Goal: Entertainment & Leisure: Browse casually

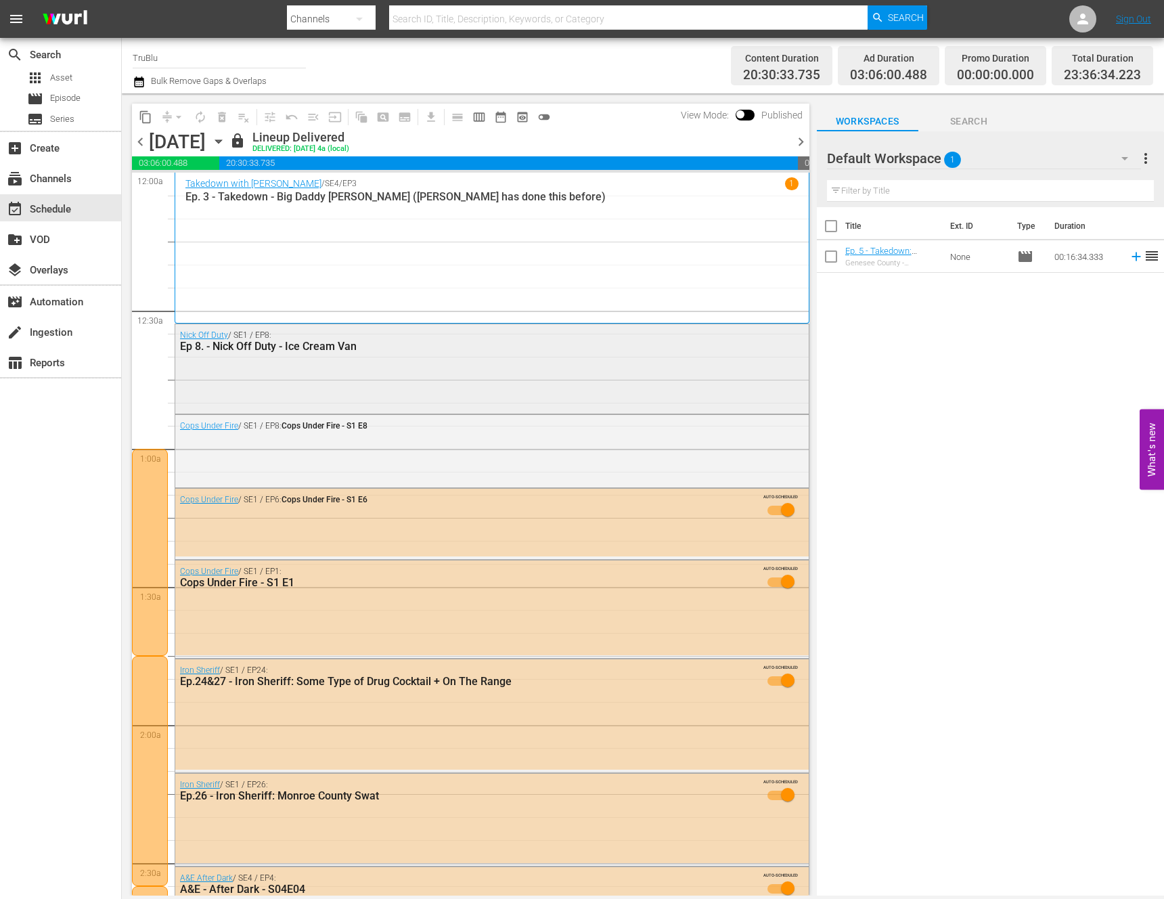
click at [293, 395] on div "Nick Off Duty / SE1 / EP8: Ep 8. - Nick Off Duty - Ice Cream Van" at bounding box center [492, 367] width 634 height 86
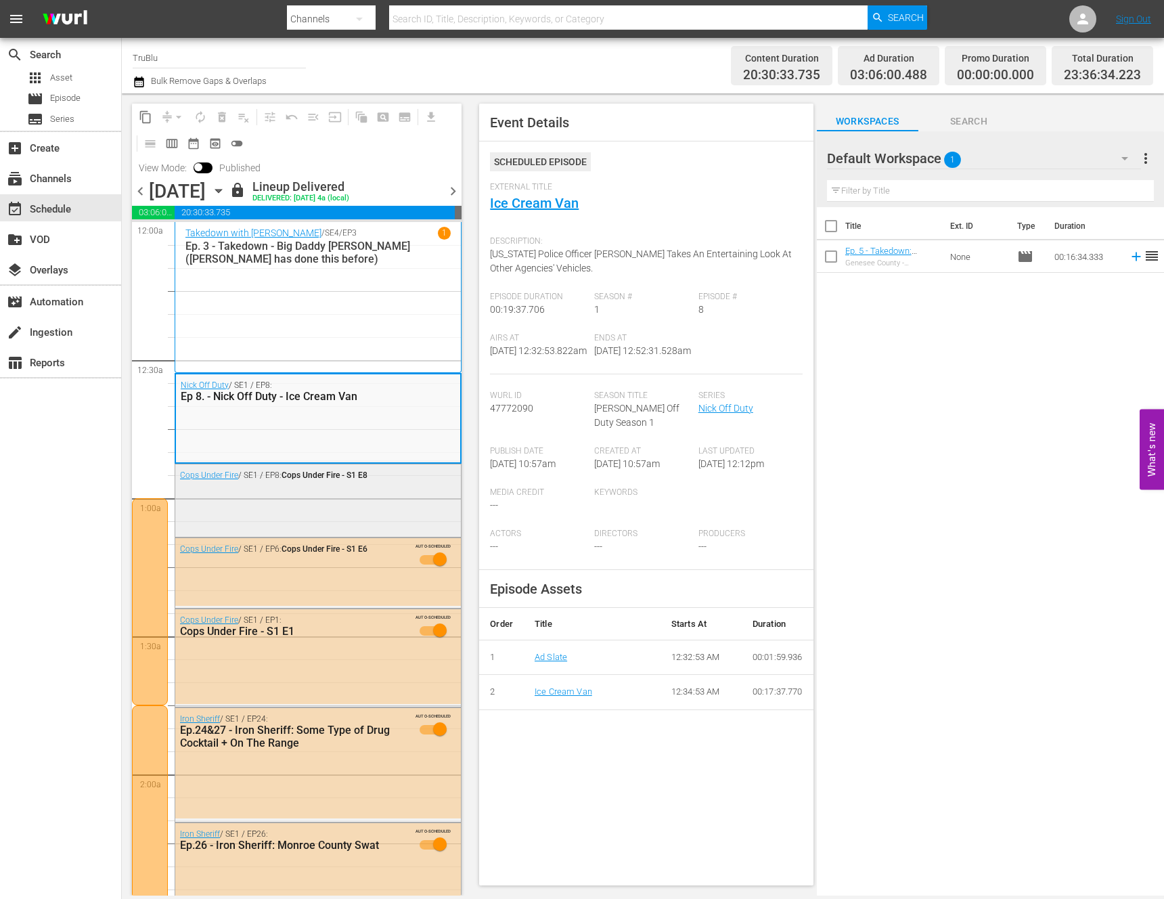
click at [284, 507] on div "Cops Under Fire / SE1 / EP8: Cops Under Fire - S1 E8" at bounding box center [318, 499] width 286 height 70
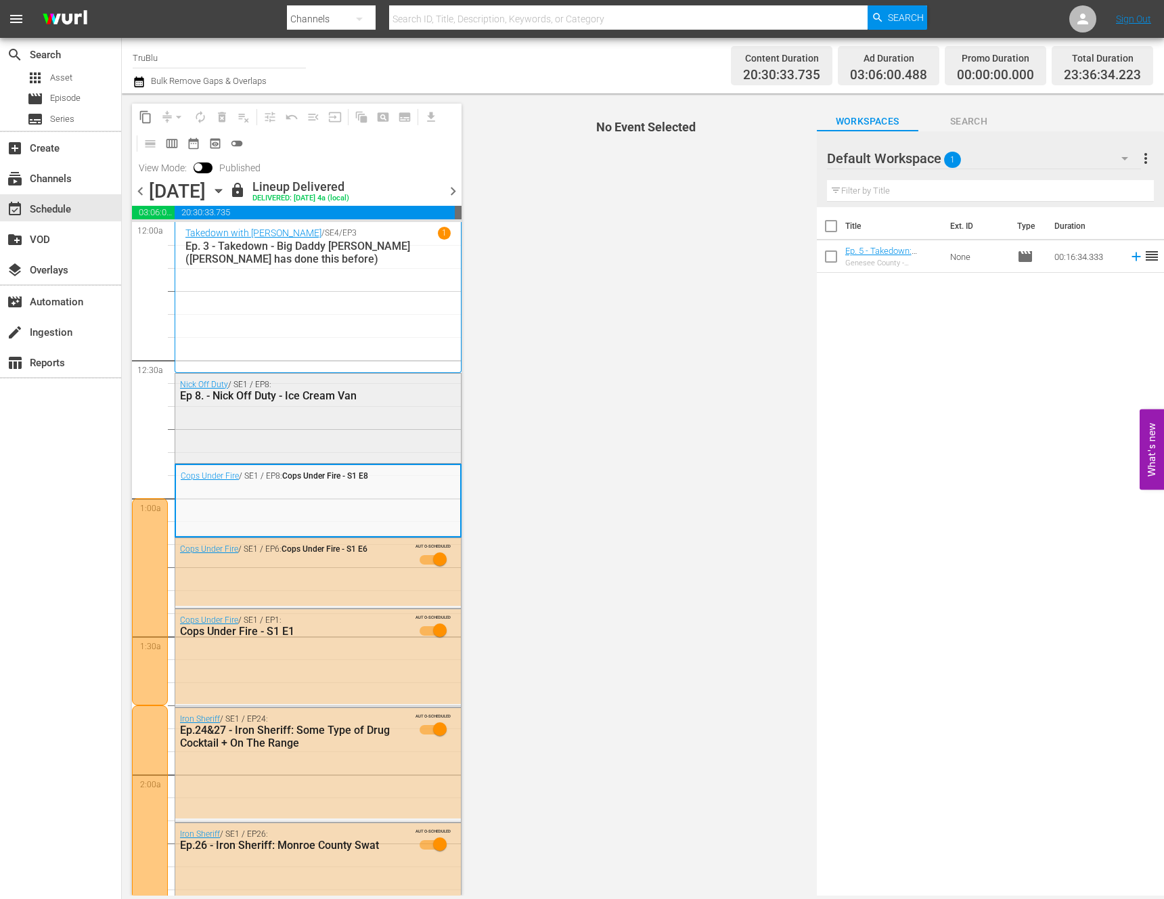
click at [391, 425] on div "Nick Off Duty / SE1 / EP8: Ep 8. - Nick Off Duty - Ice Cream Van" at bounding box center [318, 417] width 286 height 86
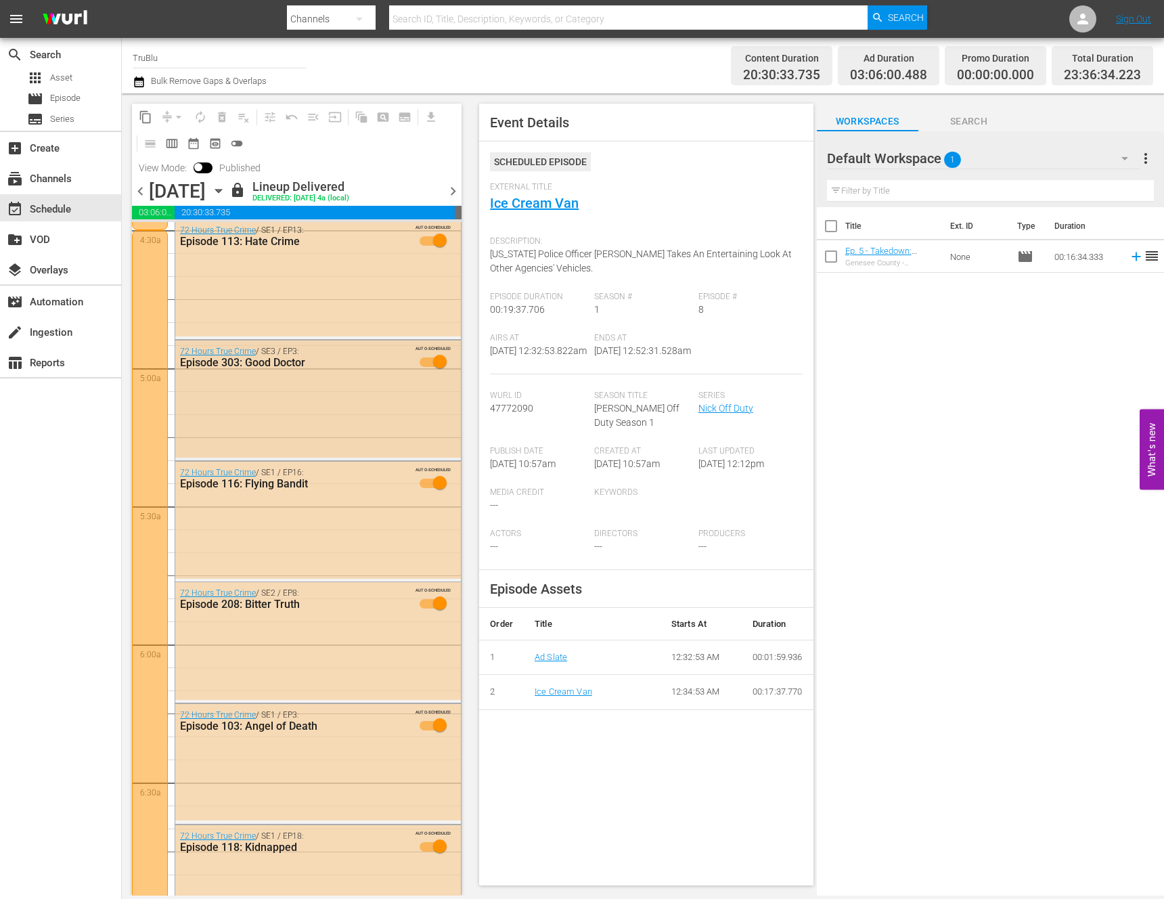
scroll to position [865, 0]
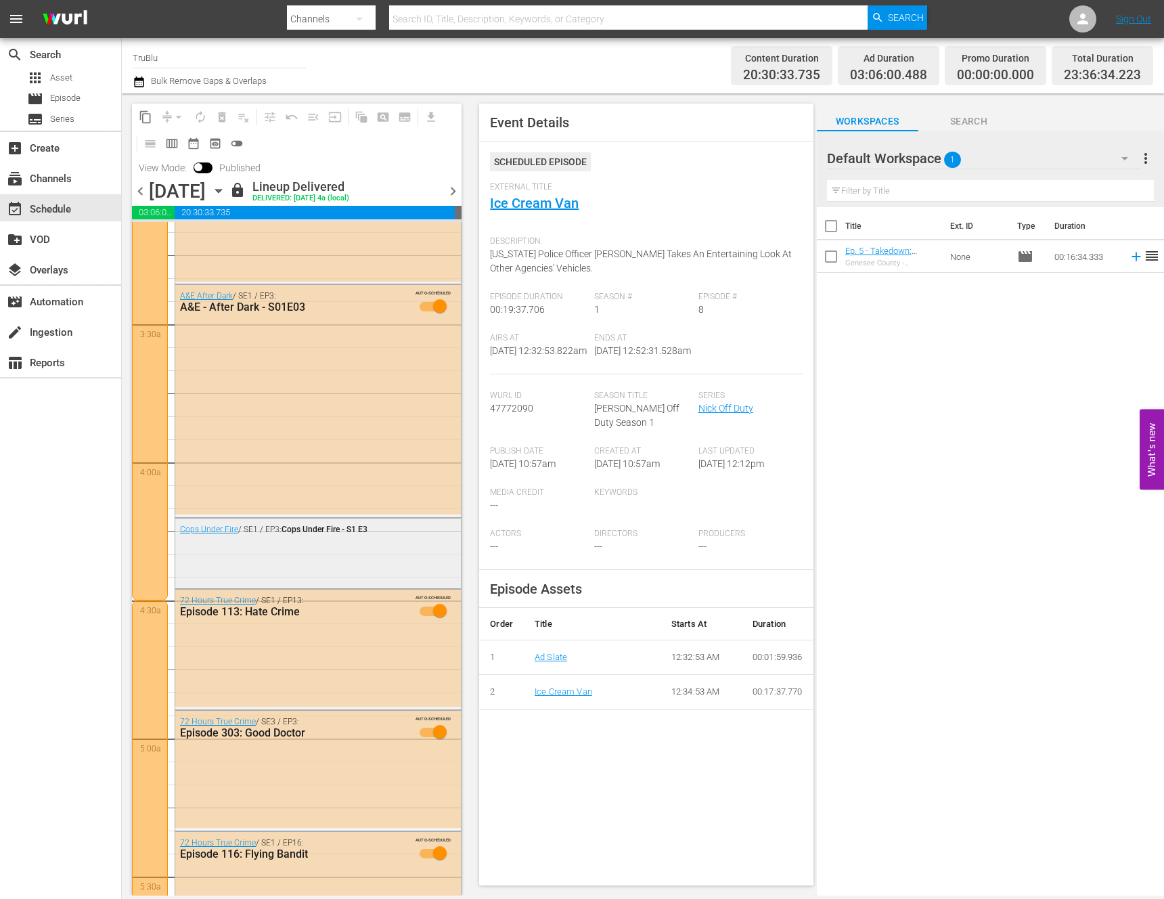
click at [315, 555] on div "Cops Under Fire / SE1 / EP3: Cops Under Fire - S1 E3" at bounding box center [318, 552] width 286 height 67
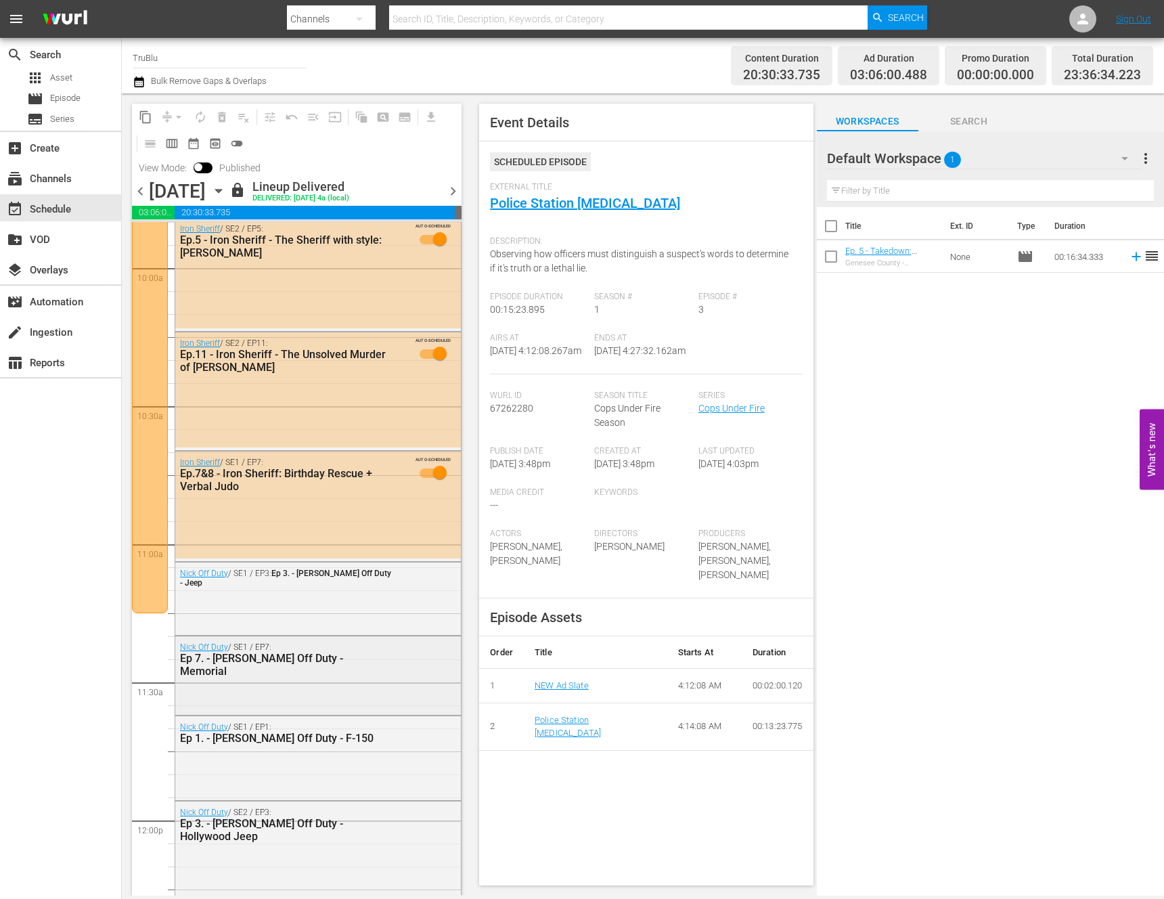
scroll to position [2742, 0]
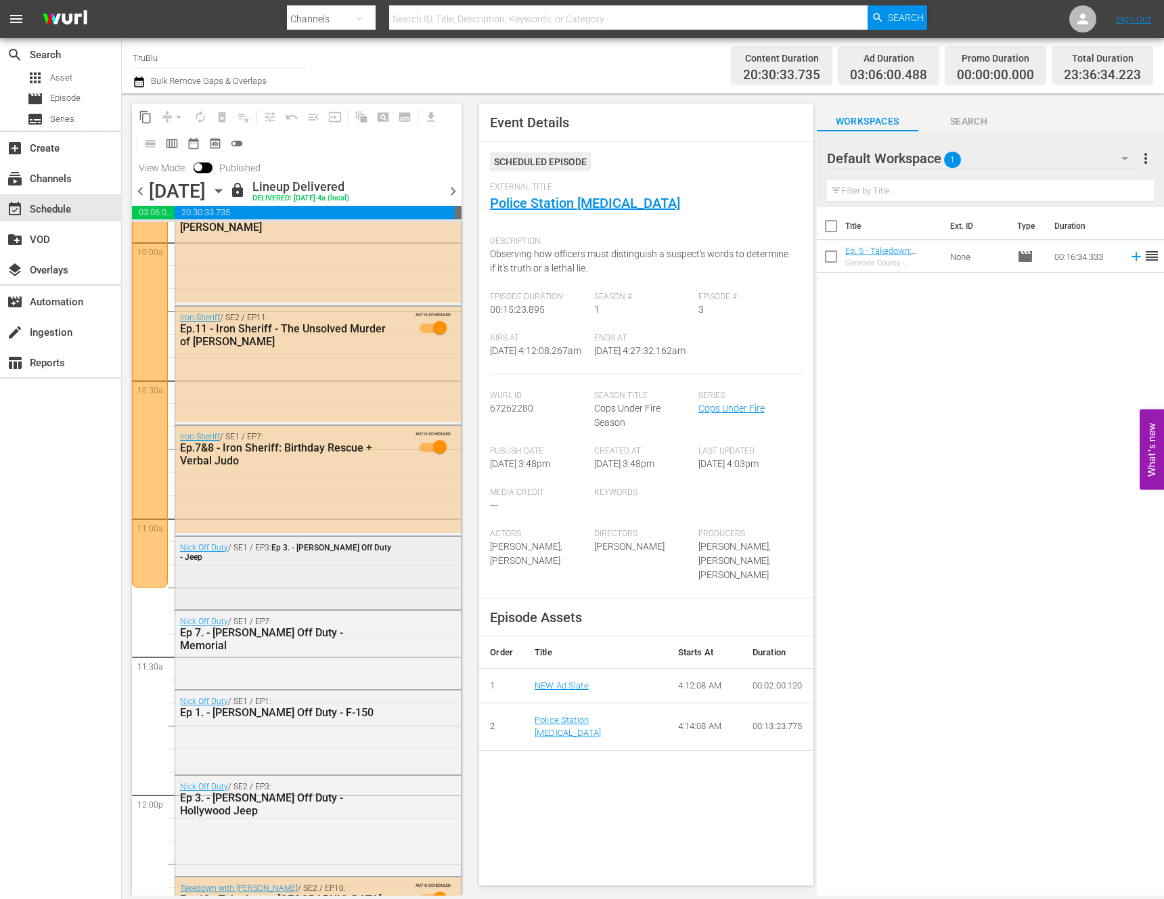
click at [286, 594] on div "[PERSON_NAME] Off Duty / SE1 / EP3: Ep 3. - [PERSON_NAME] Off Duty - Jeep" at bounding box center [318, 572] width 286 height 70
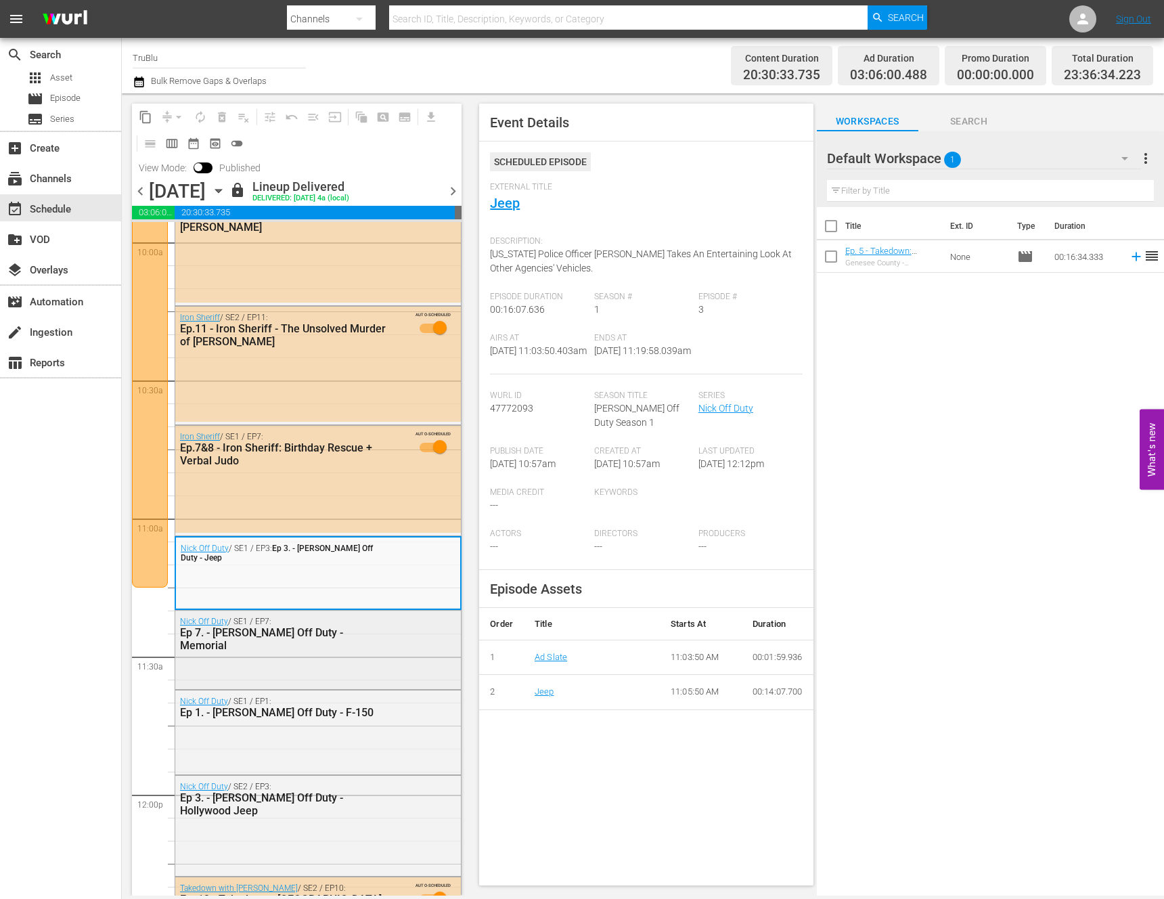
scroll to position [2878, 0]
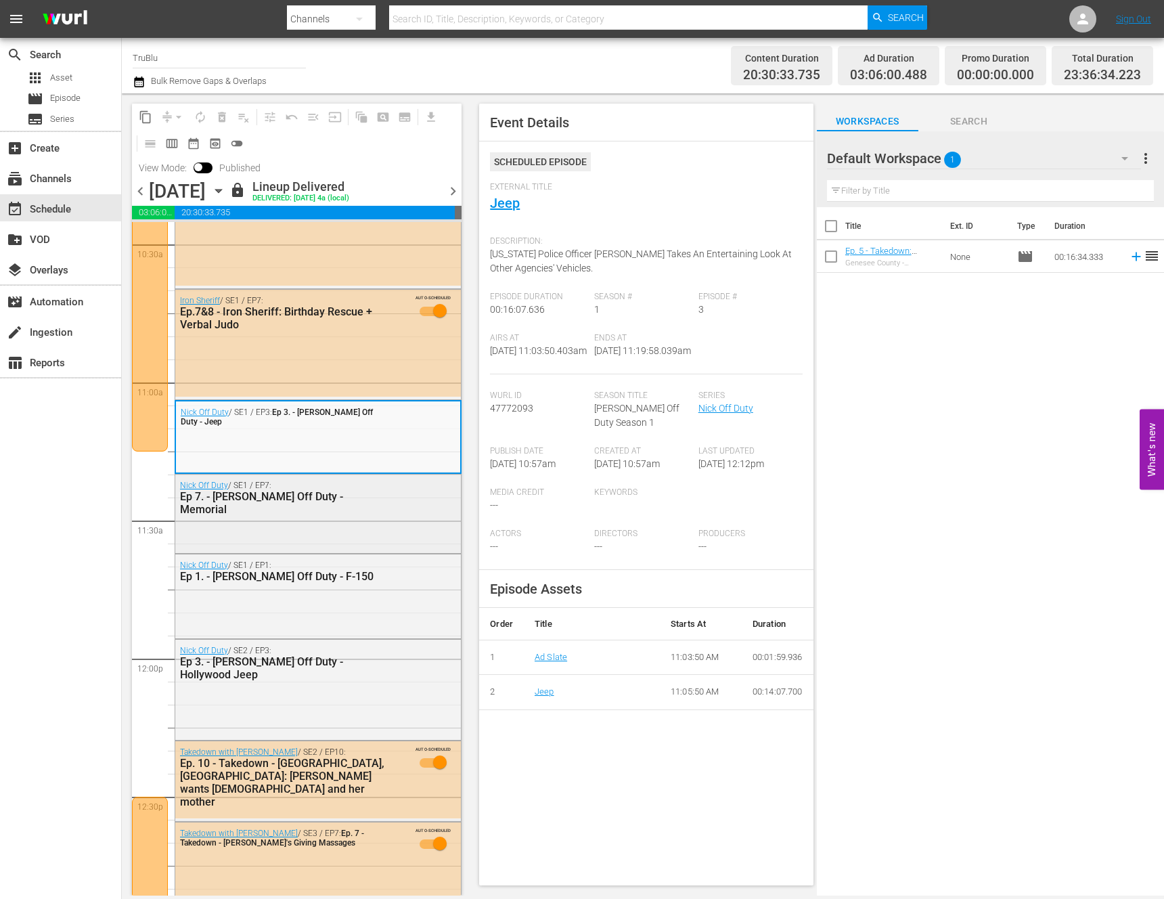
click at [412, 488] on div "[PERSON_NAME] Off Duty / SE1 / EP7: Ep 7. - [PERSON_NAME] Off Duty - Memorial" at bounding box center [318, 498] width 286 height 46
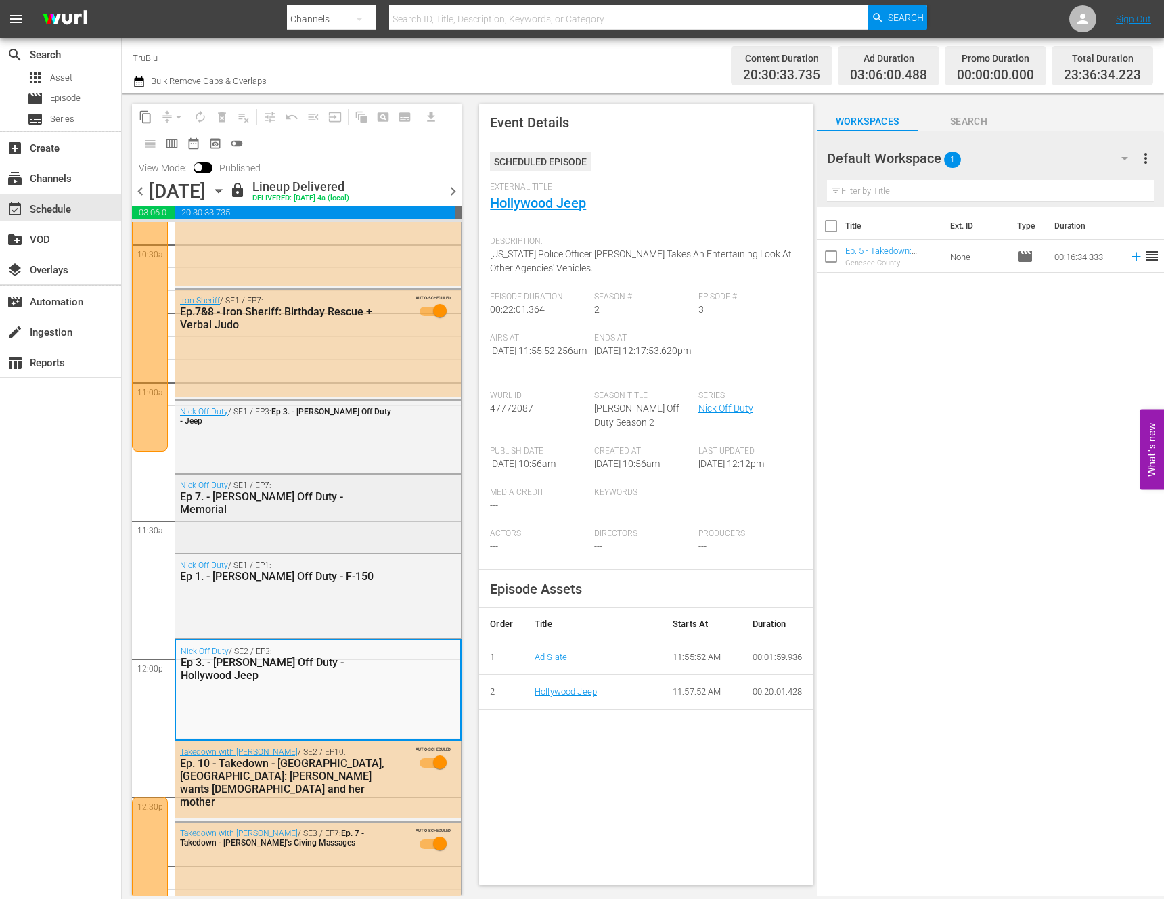
click at [378, 538] on div "[PERSON_NAME] Off Duty / SE1 / EP7: Ep 7. - [PERSON_NAME] Off Duty - Memorial" at bounding box center [318, 513] width 286 height 76
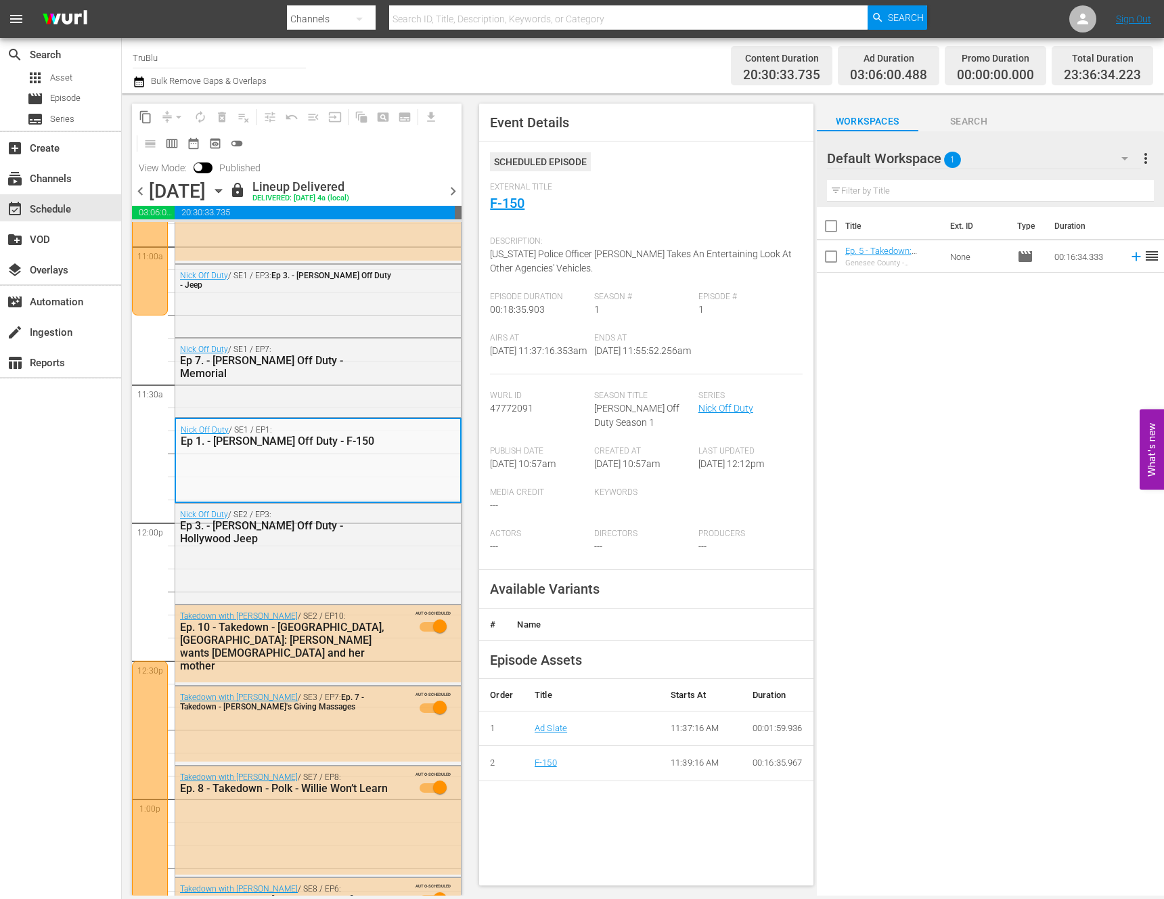
click at [400, 591] on div "[PERSON_NAME] Off Duty / SE2 / EP3: Ep 3. - [PERSON_NAME] Off Duty - Hollywood …" at bounding box center [318, 552] width 286 height 97
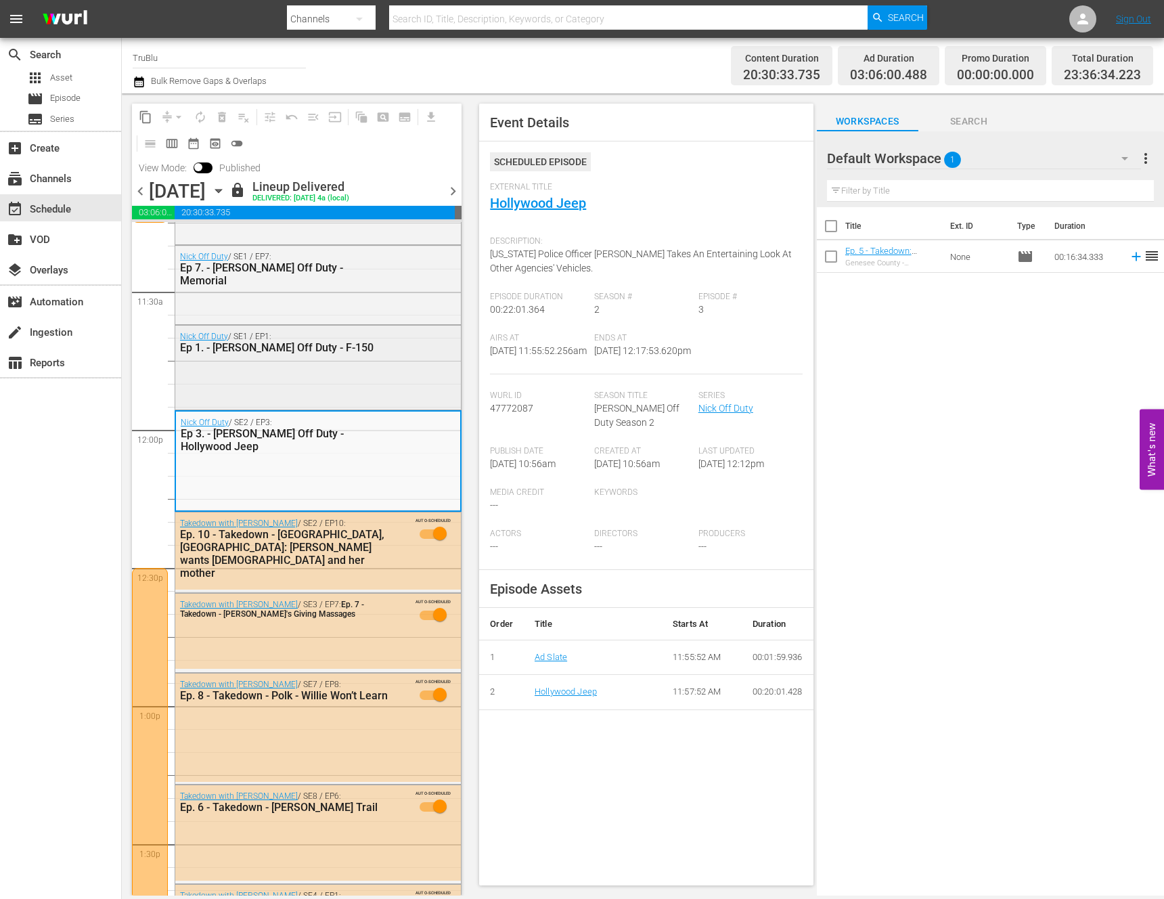
scroll to position [2937, 0]
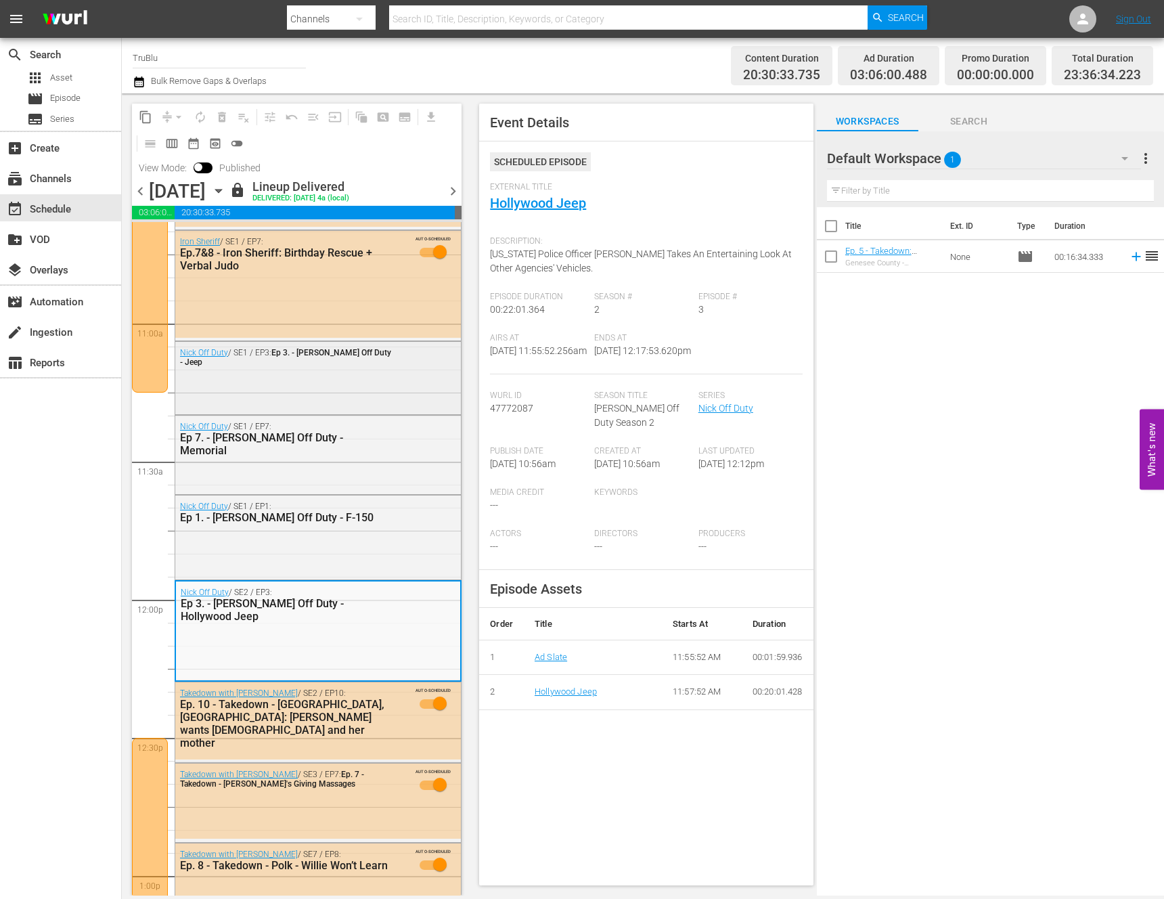
click at [342, 393] on div "[PERSON_NAME] Off Duty / SE1 / EP3: Ep 3. - [PERSON_NAME] Off Duty - Jeep" at bounding box center [318, 377] width 286 height 70
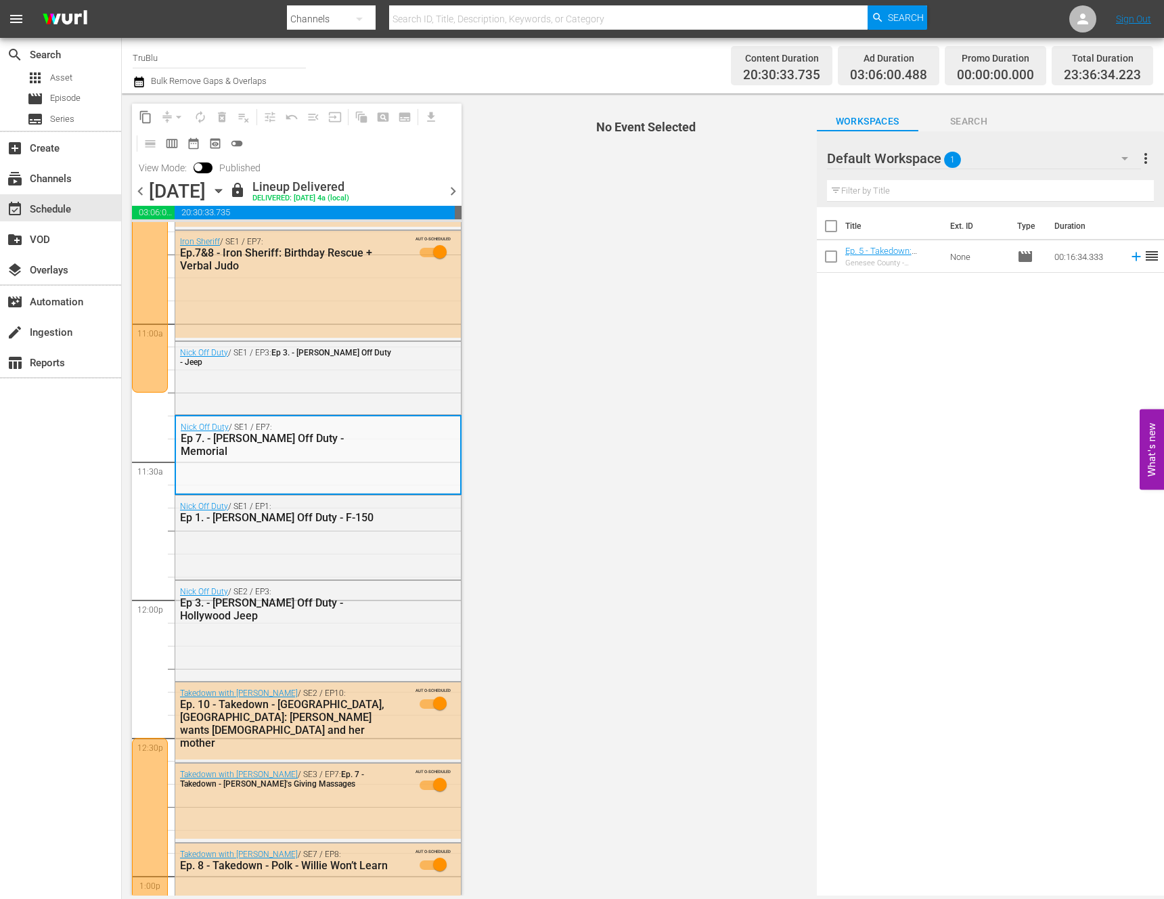
click at [376, 536] on div "[PERSON_NAME] Off Duty / SE1 / EP1: Ep 1. - [PERSON_NAME] Off Duty - F-150" at bounding box center [318, 536] width 286 height 81
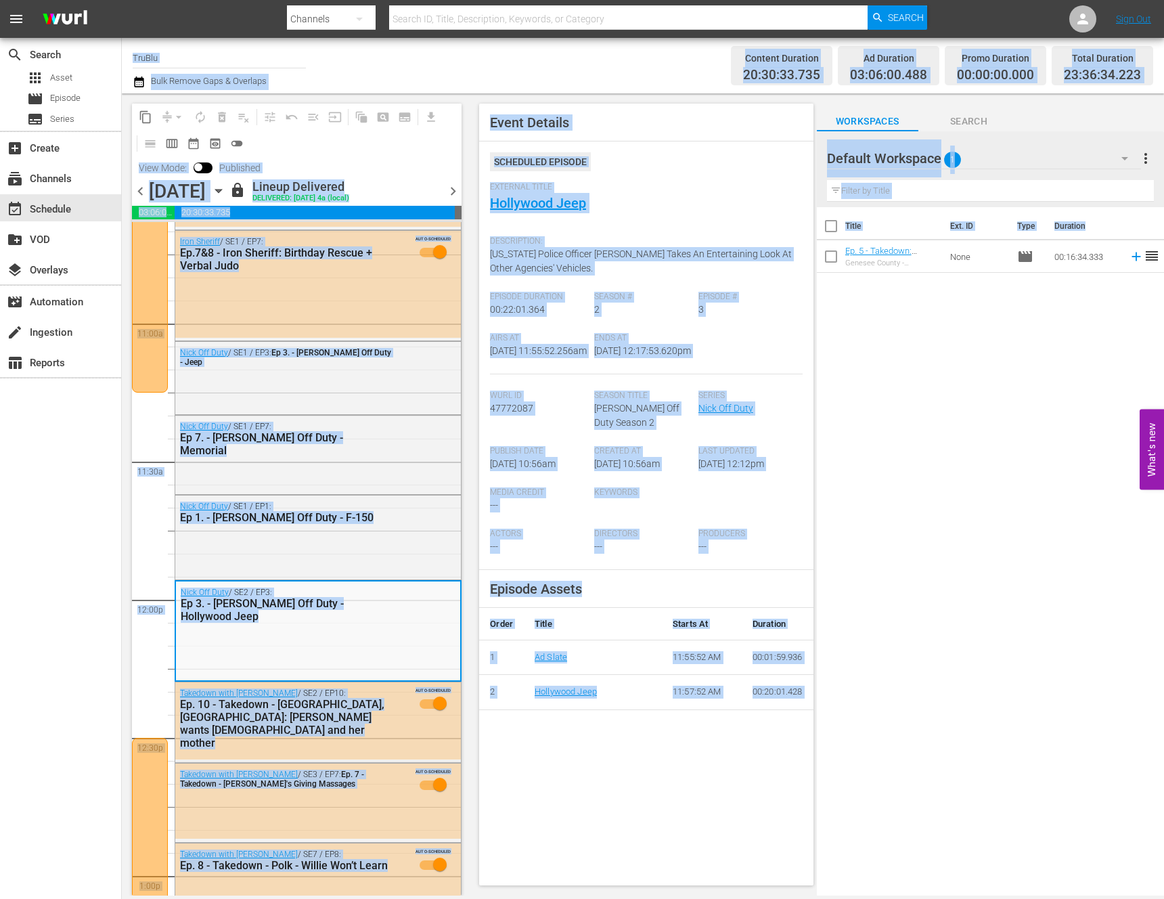
drag, startPoint x: 1110, startPoint y: 336, endPoint x: 27, endPoint y: 472, distance: 1091.7
click at [122, 0] on div "search Search apps Asset movie Episode subtitles Series add_box Create subscrip…" at bounding box center [643, 0] width 1043 height 0
drag, startPoint x: 27, startPoint y: 472, endPoint x: 71, endPoint y: 478, distance: 44.4
click at [28, 472] on div "search Search apps Asset movie Episode subtitles Series add_box Create subscrip…" at bounding box center [61, 487] width 122 height 899
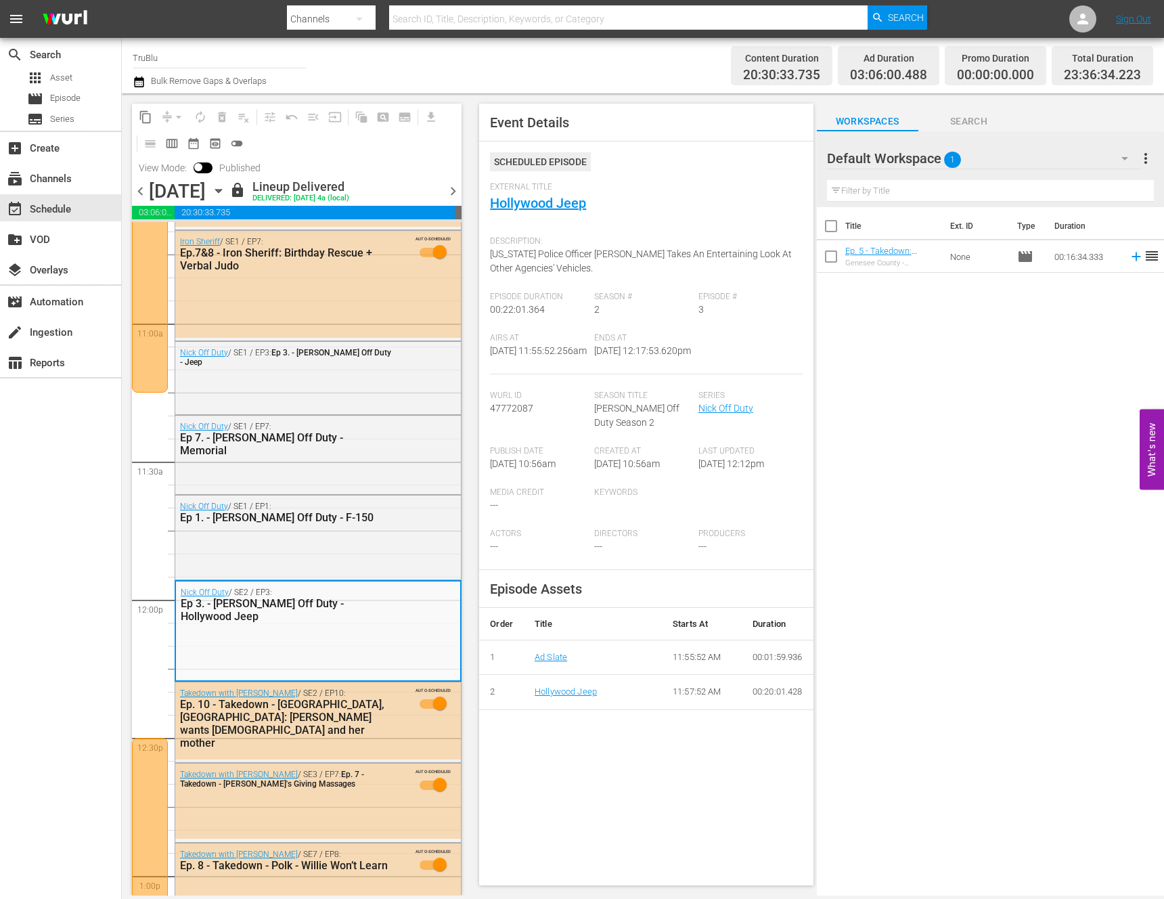
click at [863, 475] on div "Title Ext. ID Type Duration Ep. 5 - Takedown: Genesee County - [PERSON_NAME] Ge…" at bounding box center [990, 552] width 347 height 691
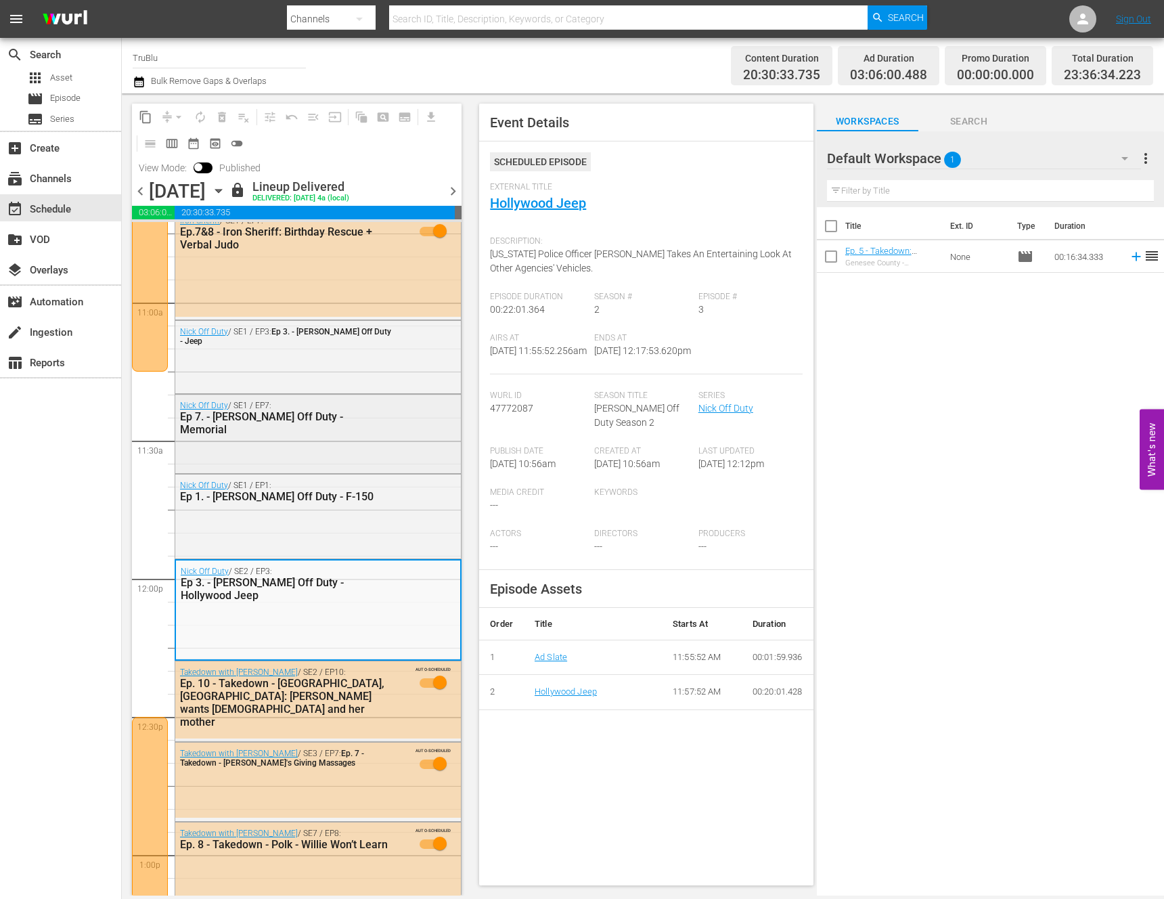
scroll to position [2959, 0]
click at [374, 370] on div "[PERSON_NAME] Off Duty / SE1 / EP3: Ep 3. - [PERSON_NAME] Off Duty - Jeep" at bounding box center [318, 355] width 286 height 70
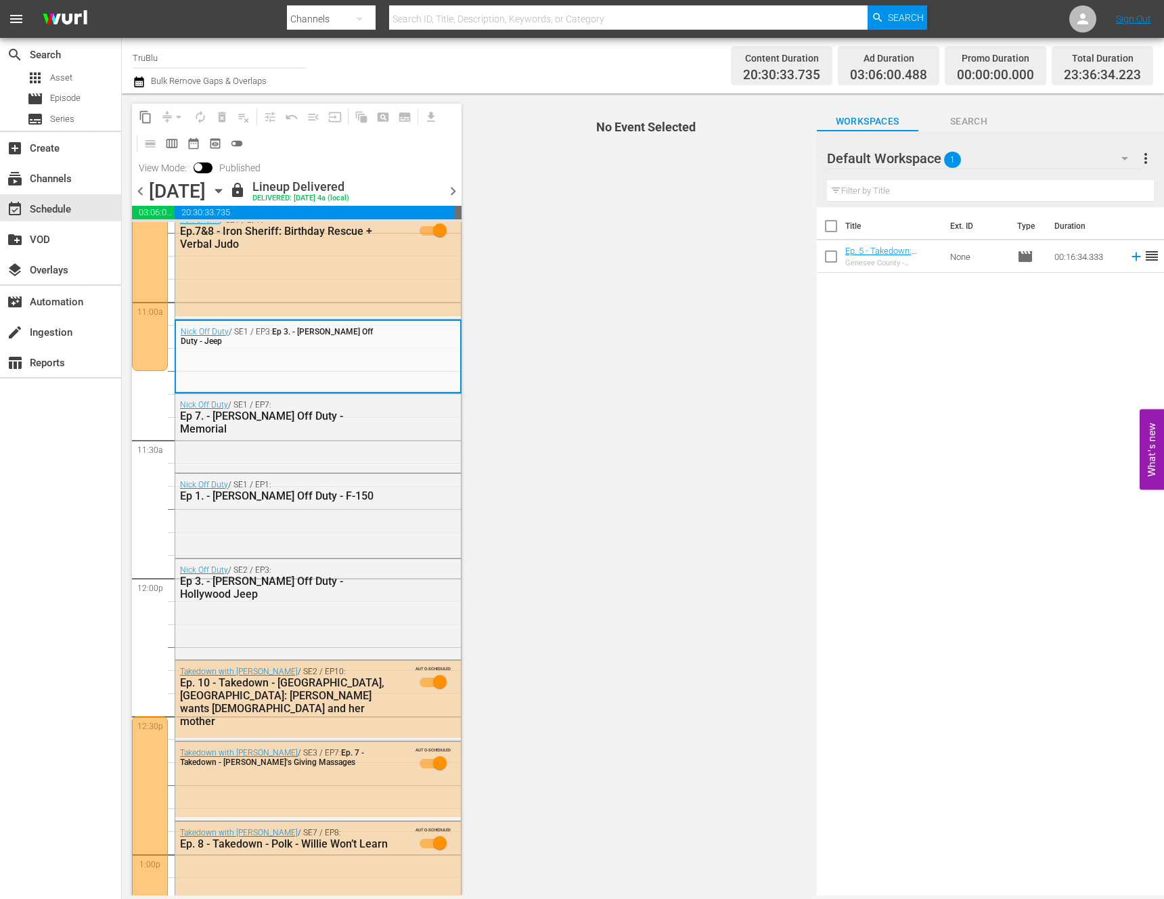
click at [940, 481] on div "Title Ext. ID Type Duration Ep. 5 - Takedown: Genesee County - [PERSON_NAME] Ge…" at bounding box center [990, 552] width 347 height 691
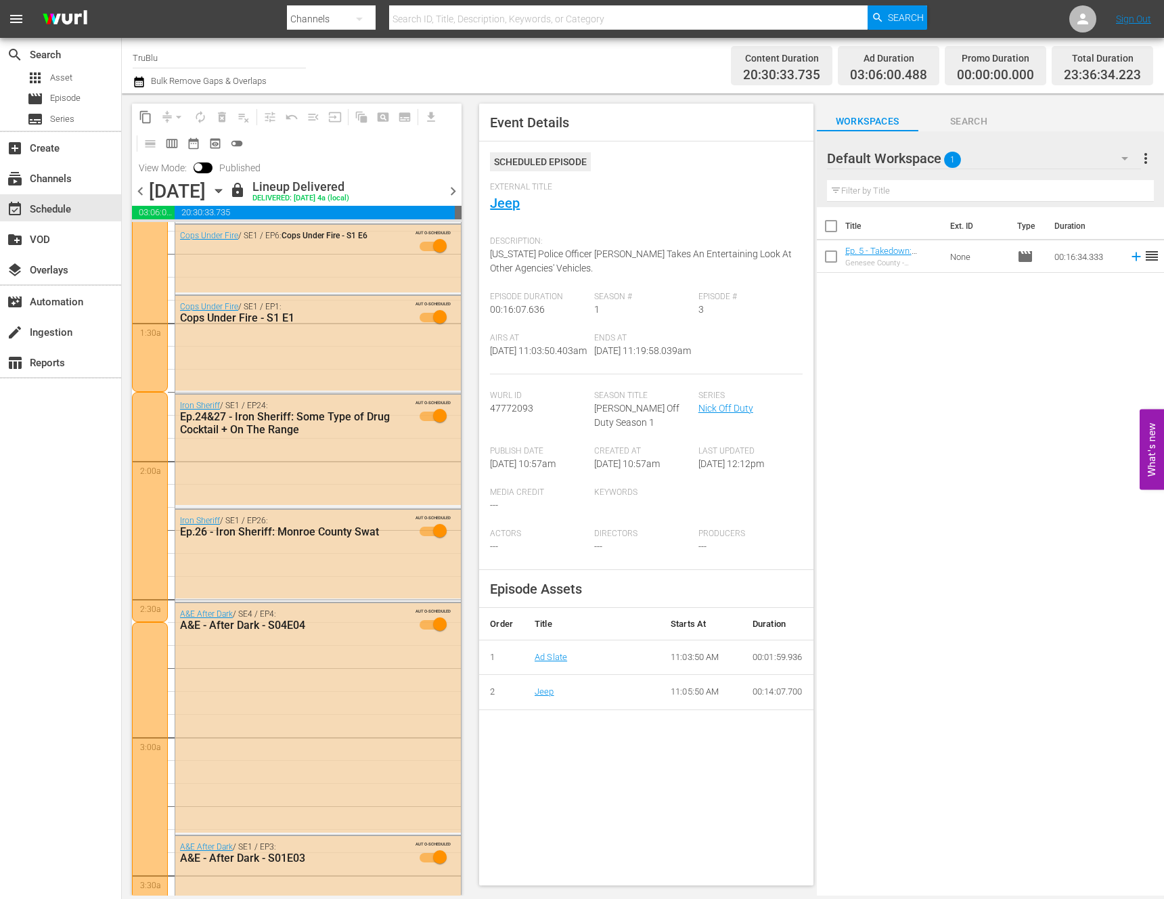
scroll to position [0, 0]
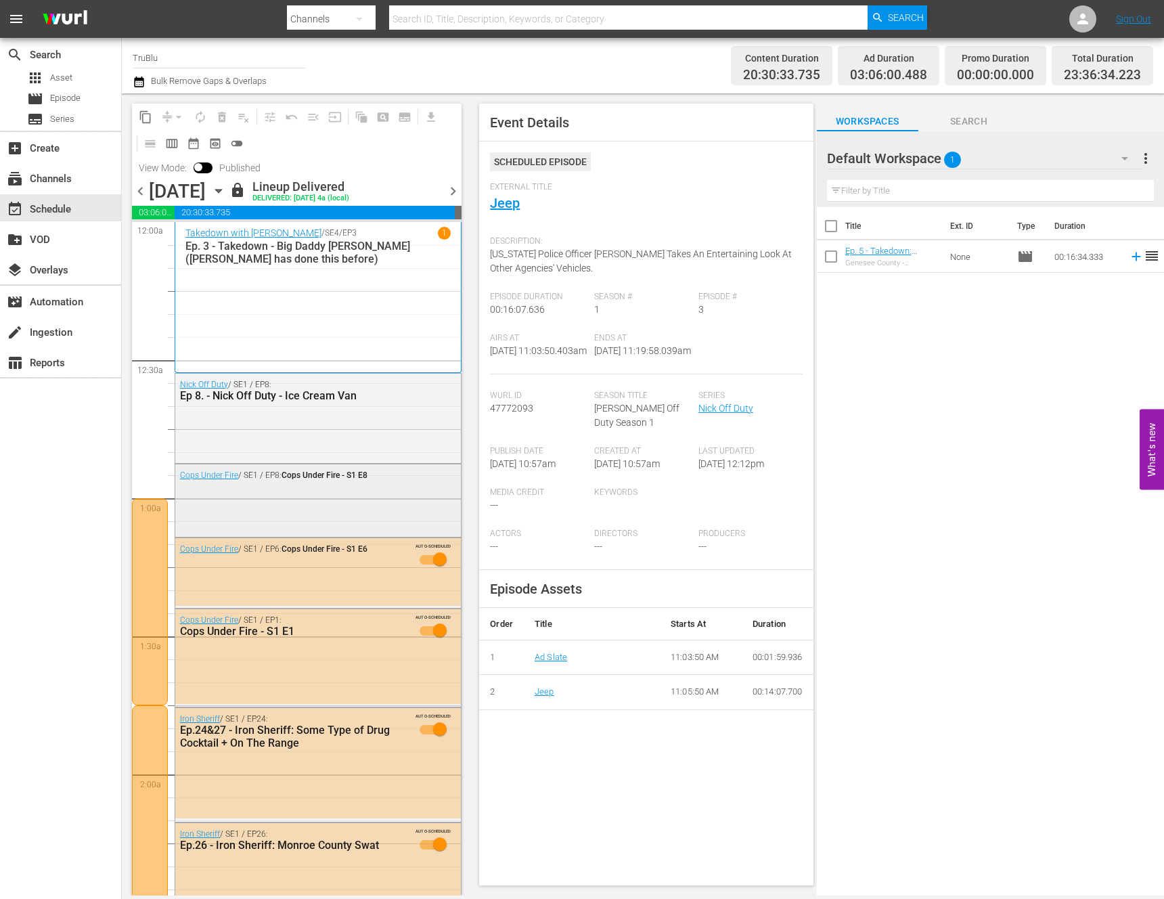
click at [346, 512] on div "Cops Under Fire / SE1 / EP8: Cops Under Fire - S1 E8" at bounding box center [318, 499] width 286 height 70
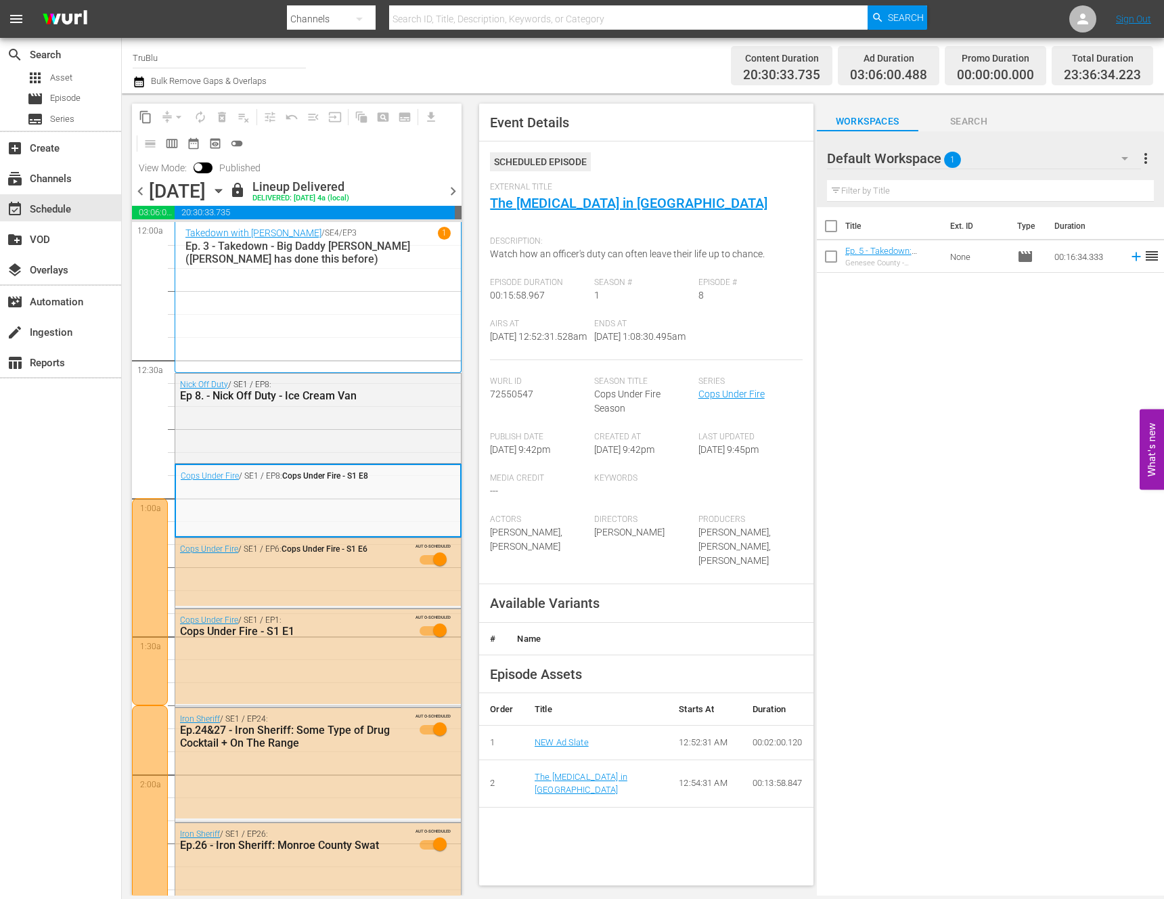
click at [393, 427] on div "Nick Off Duty / SE1 / EP8: Ep 8. - Nick Off Duty - Ice Cream Van" at bounding box center [318, 417] width 286 height 86
